Goal: Task Accomplishment & Management: Manage account settings

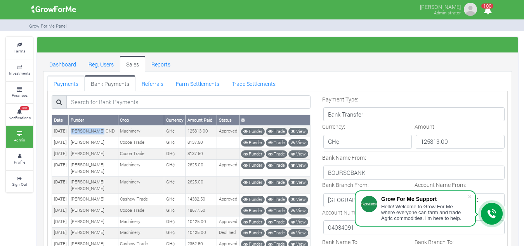
click at [66, 83] on link "Payments" at bounding box center [65, 83] width 37 height 16
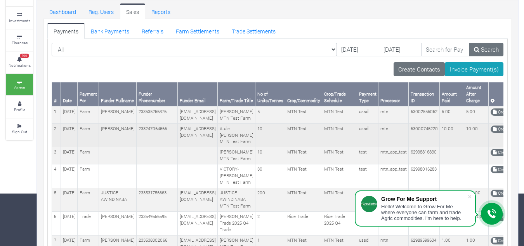
scroll to position [53, 0]
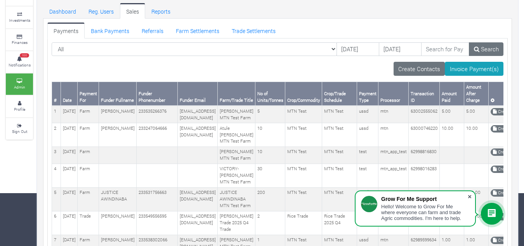
click at [467, 196] on span at bounding box center [470, 196] width 8 height 8
